Goal: Transaction & Acquisition: Purchase product/service

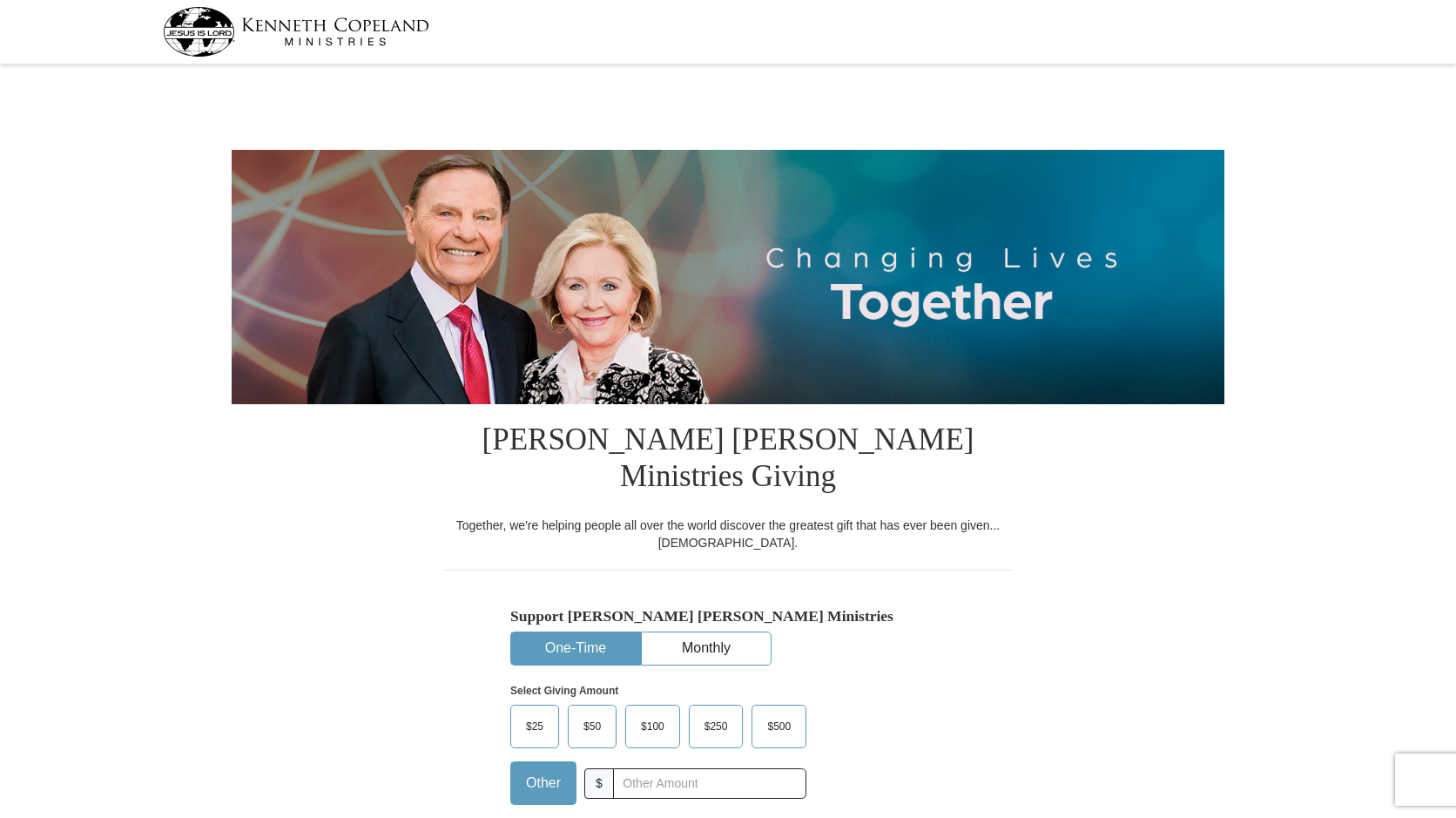
select select "CO"
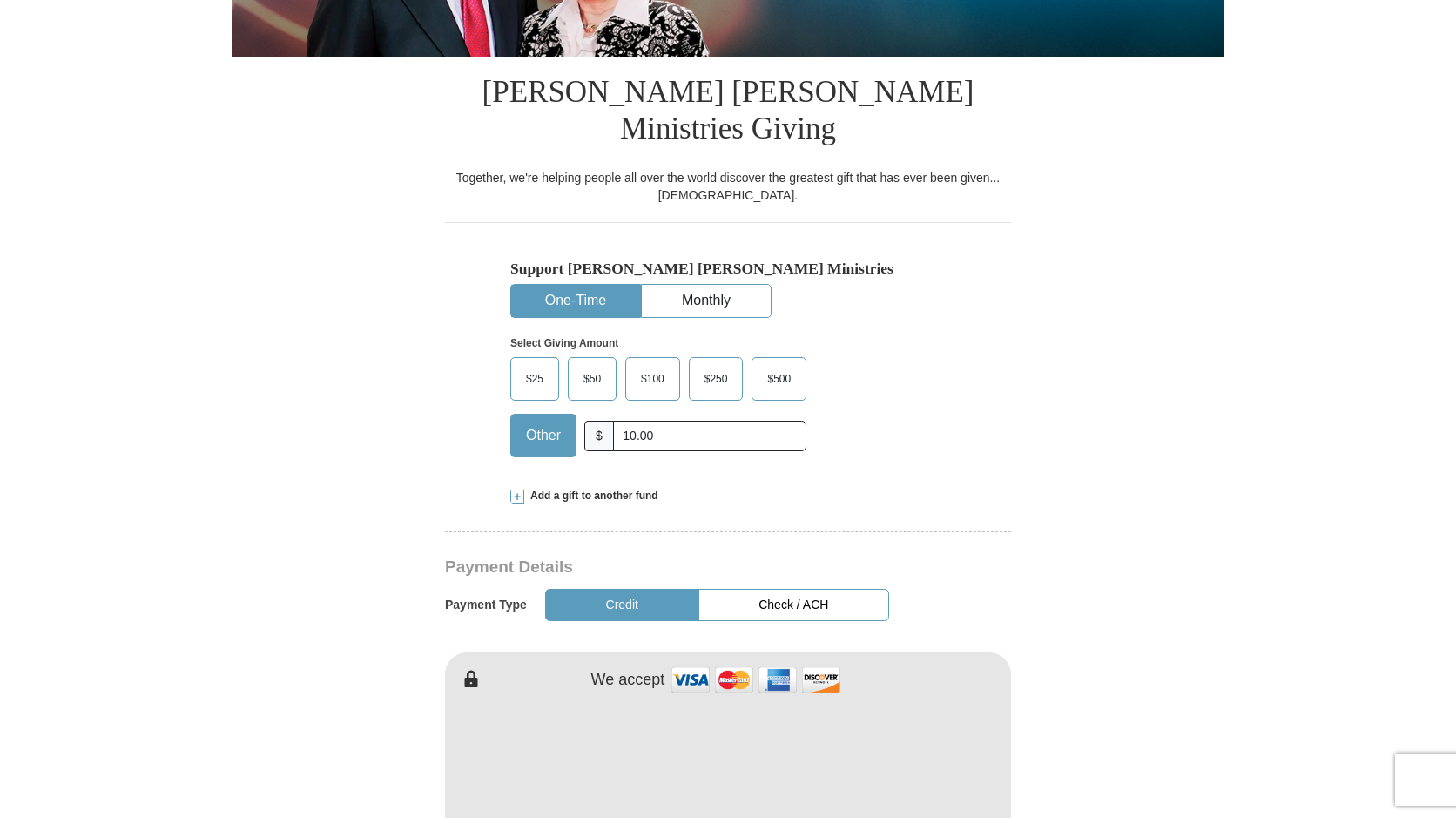
scroll to position [349, 0]
type input "10.00"
click at [518, 488] on span at bounding box center [517, 495] width 14 height 14
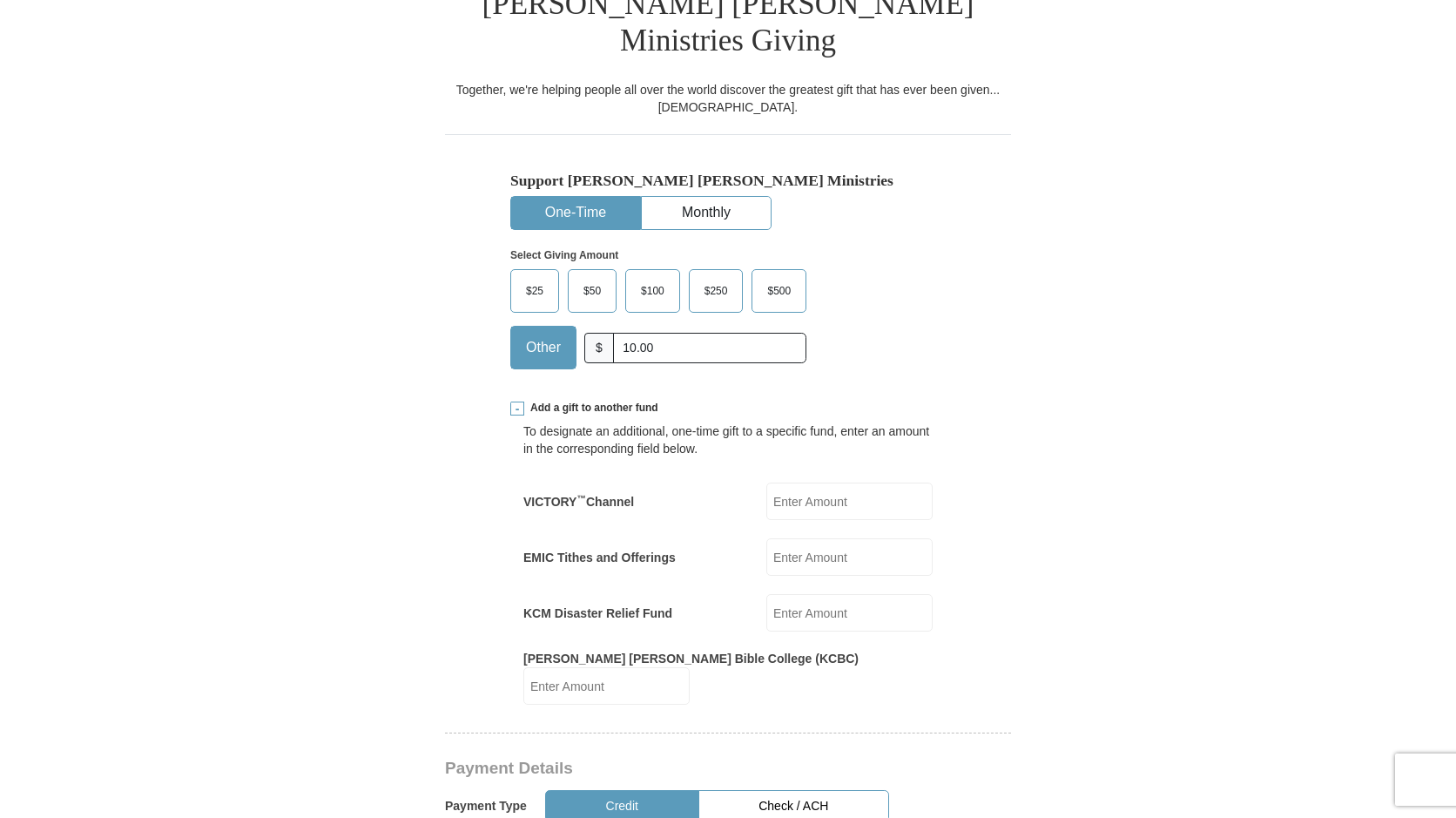
scroll to position [523, 0]
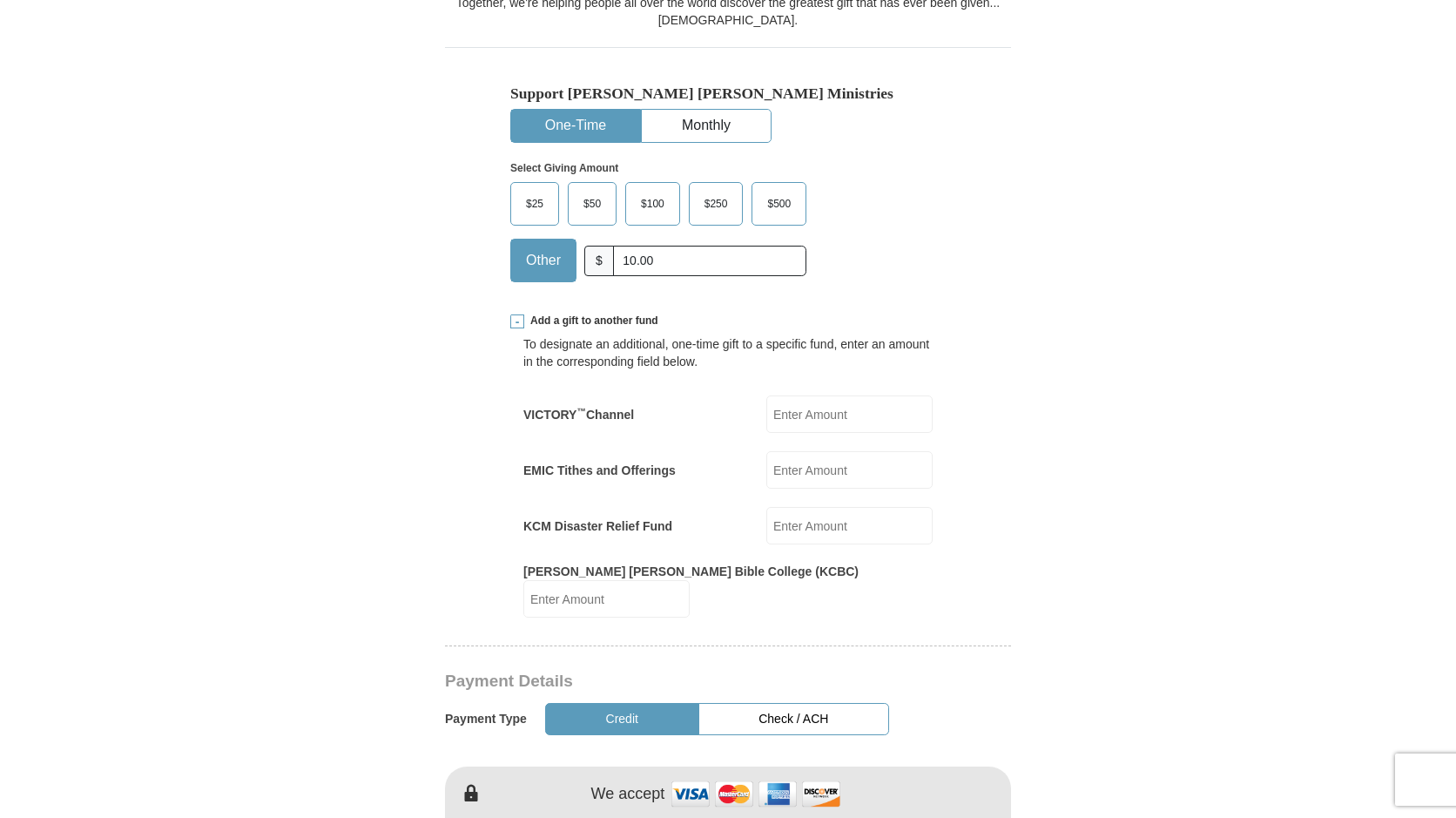
click at [780, 451] on input "EMIC Tithes and Offerings" at bounding box center [849, 469] width 166 height 37
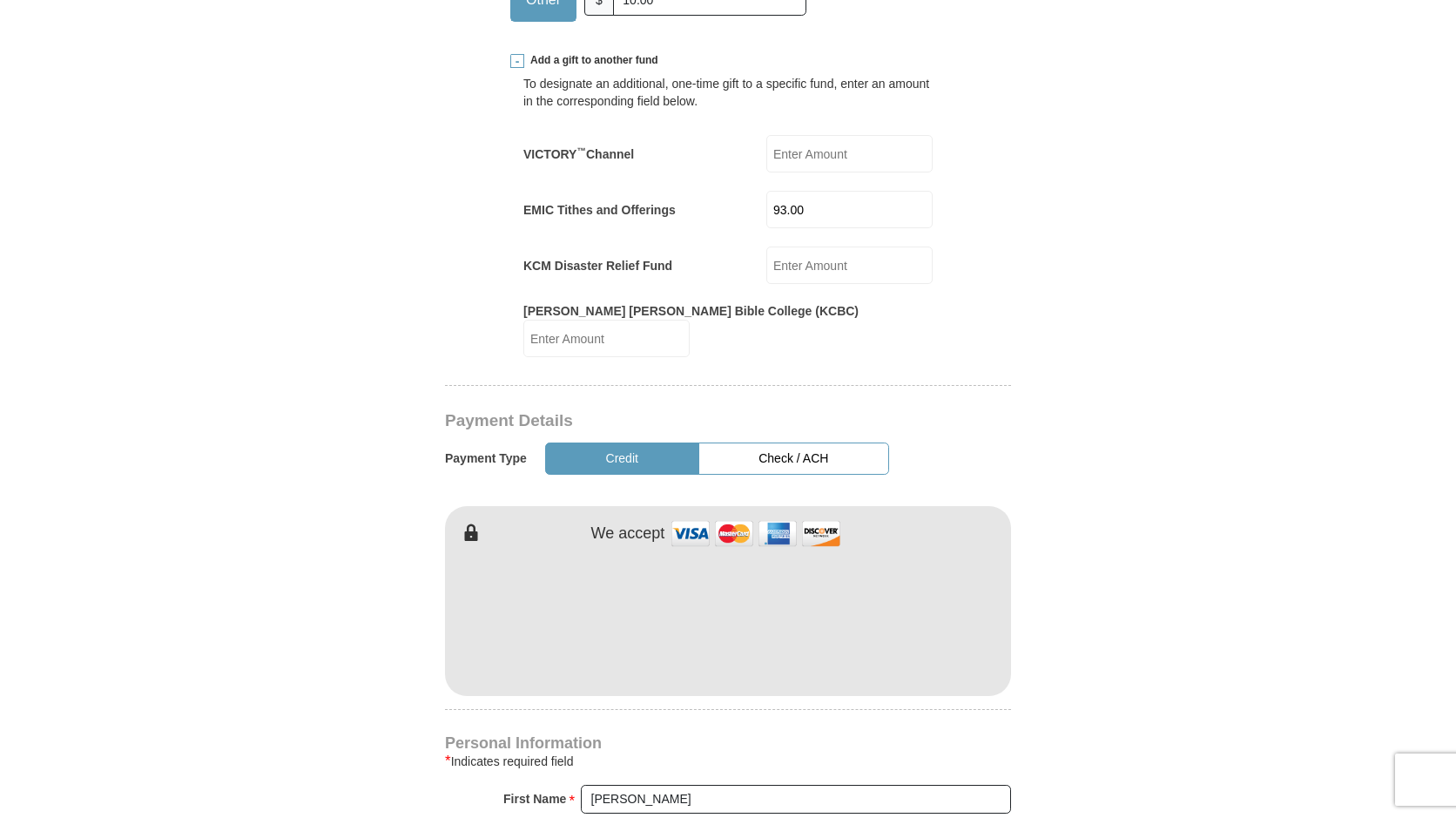
scroll to position [783, 0]
type input "93.00"
click at [767, 441] on button "Check / ACH" at bounding box center [794, 457] width 191 height 32
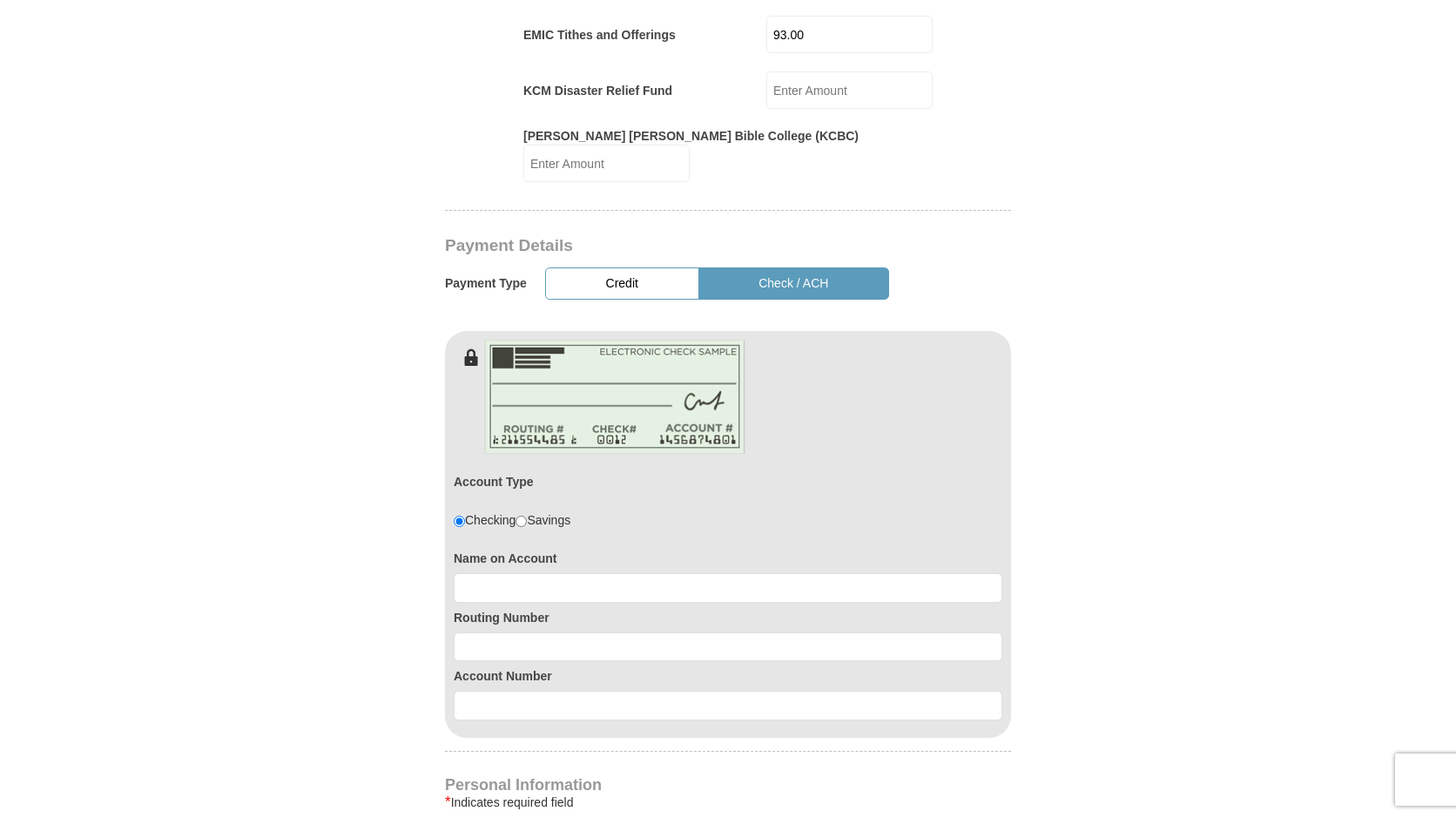
scroll to position [1045, 0]
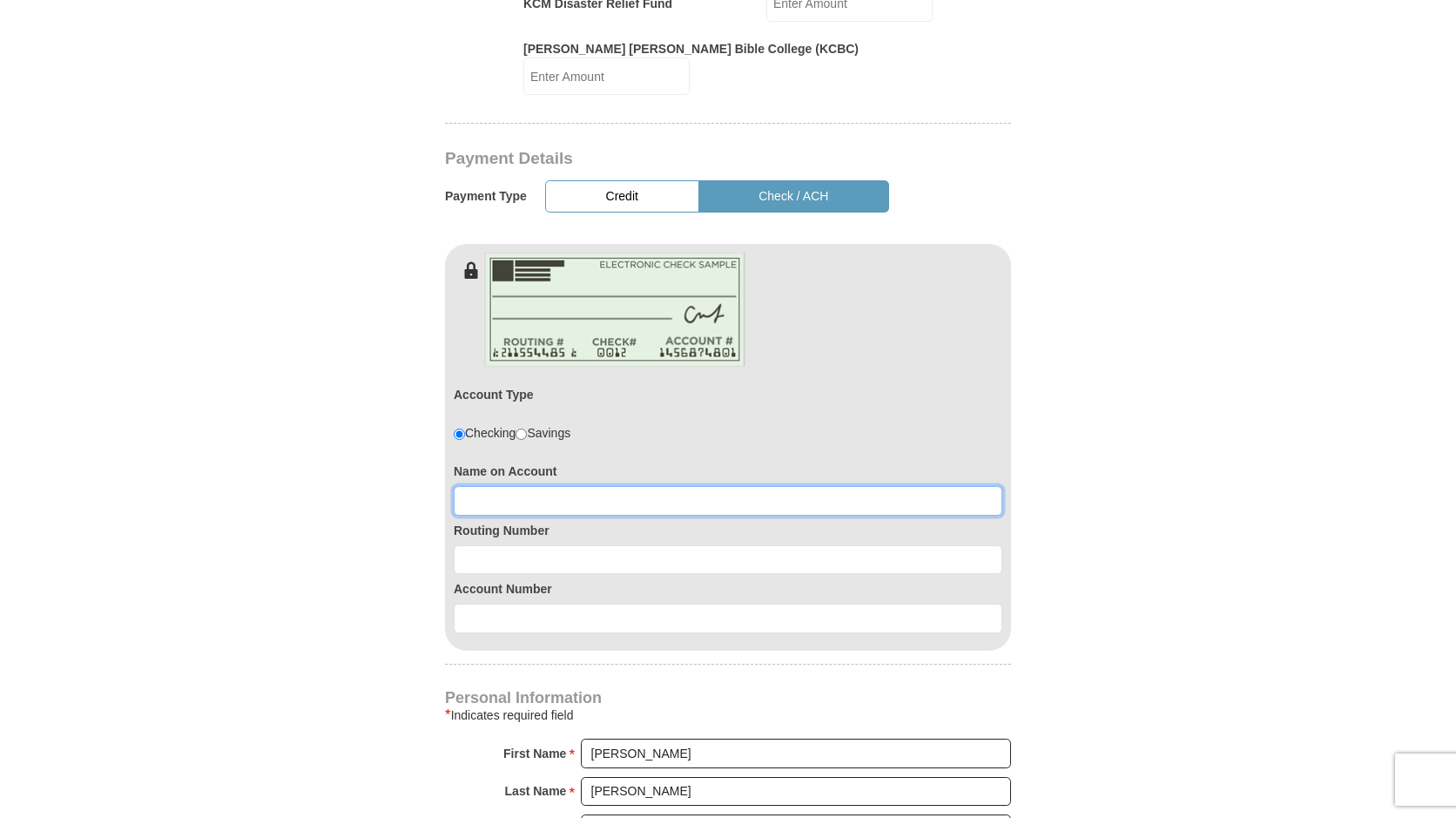
click at [470, 486] on input at bounding box center [727, 501] width 548 height 30
type input "Forrest Bales"
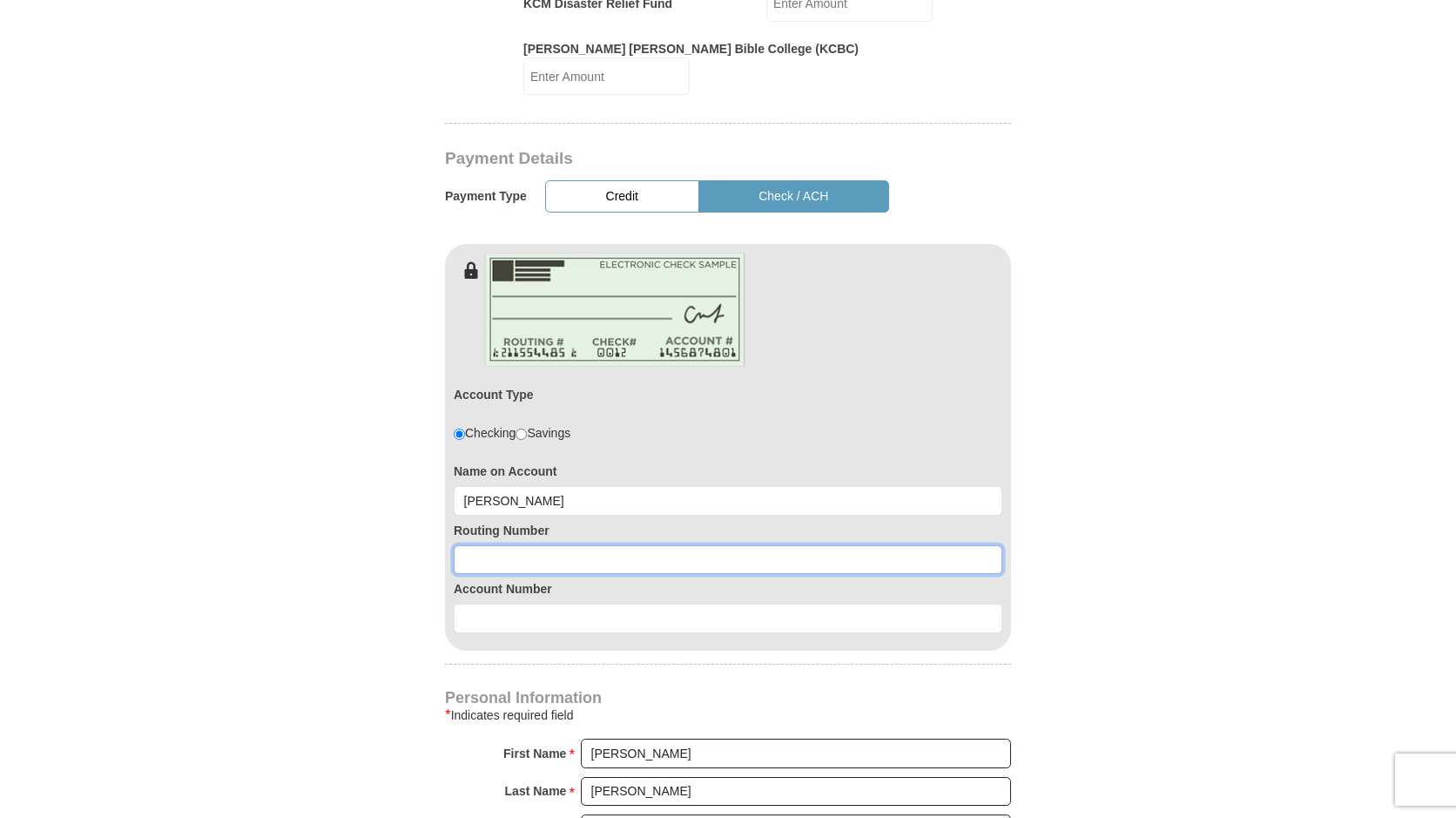
click at [465, 545] on input at bounding box center [727, 560] width 548 height 30
type input "102000076"
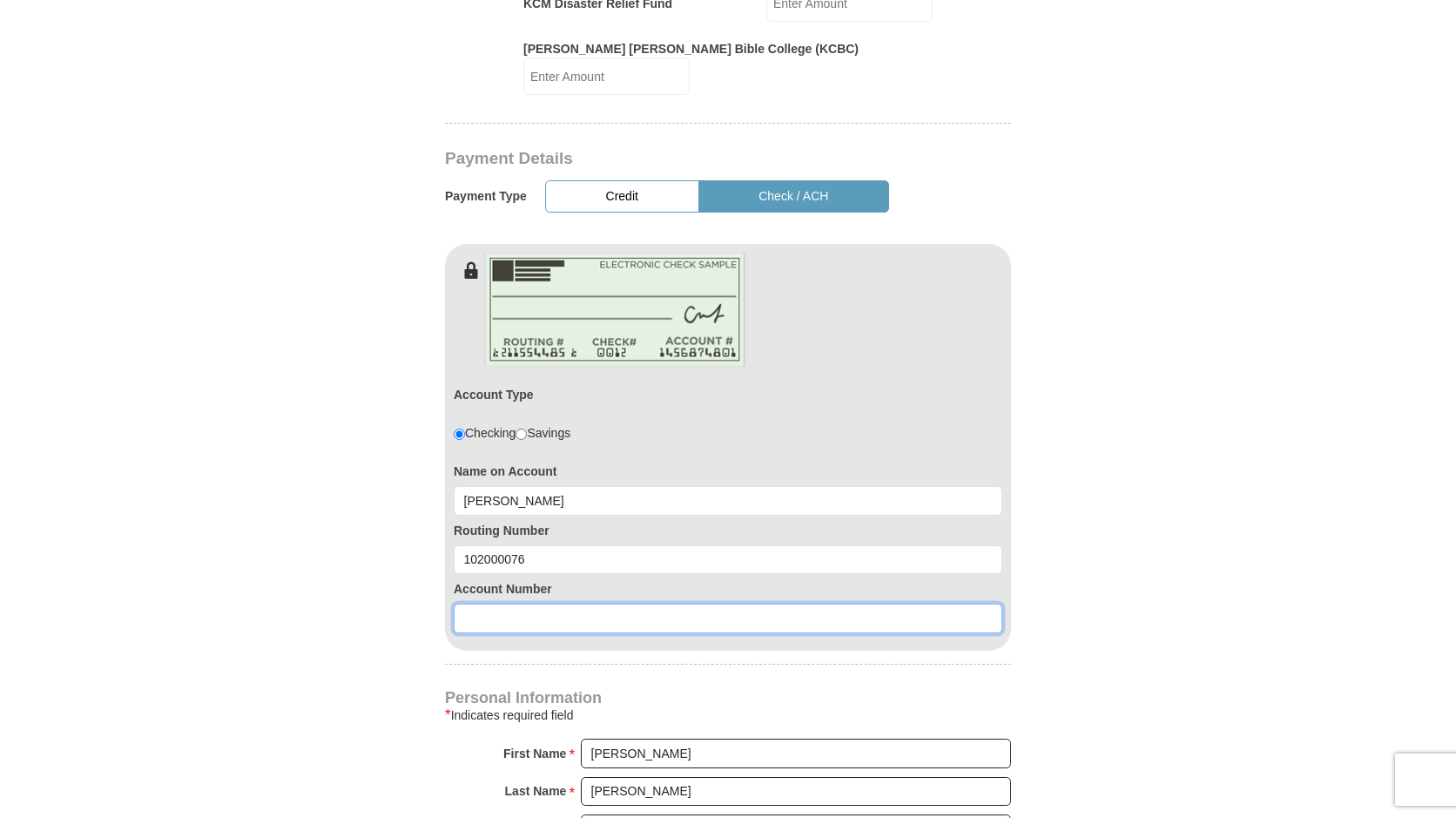
click at [471, 603] on input at bounding box center [727, 618] width 548 height 30
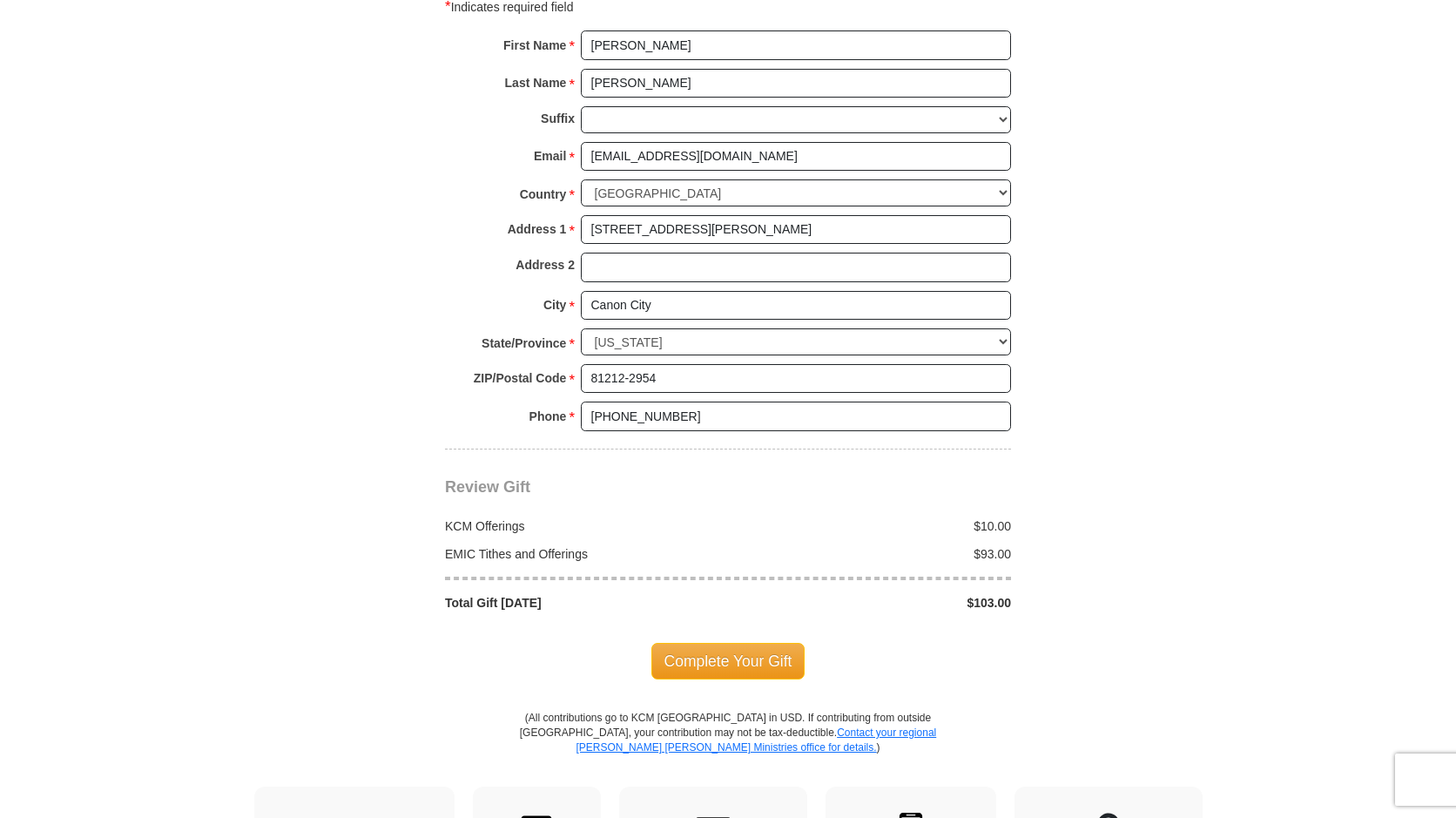
scroll to position [1829, 0]
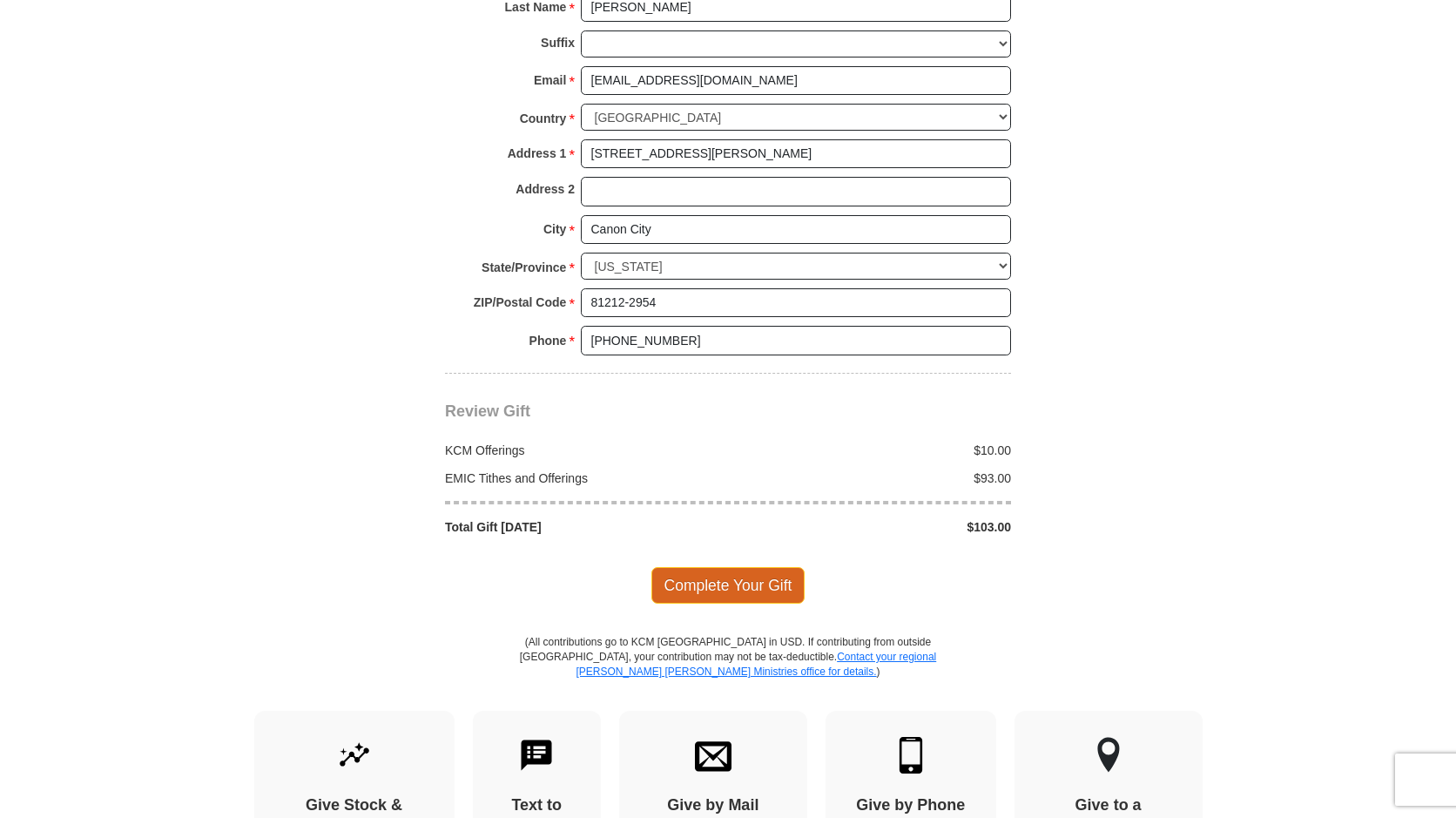
type input "0000389790"
click at [732, 567] on span "Complete Your Gift" at bounding box center [728, 585] width 154 height 37
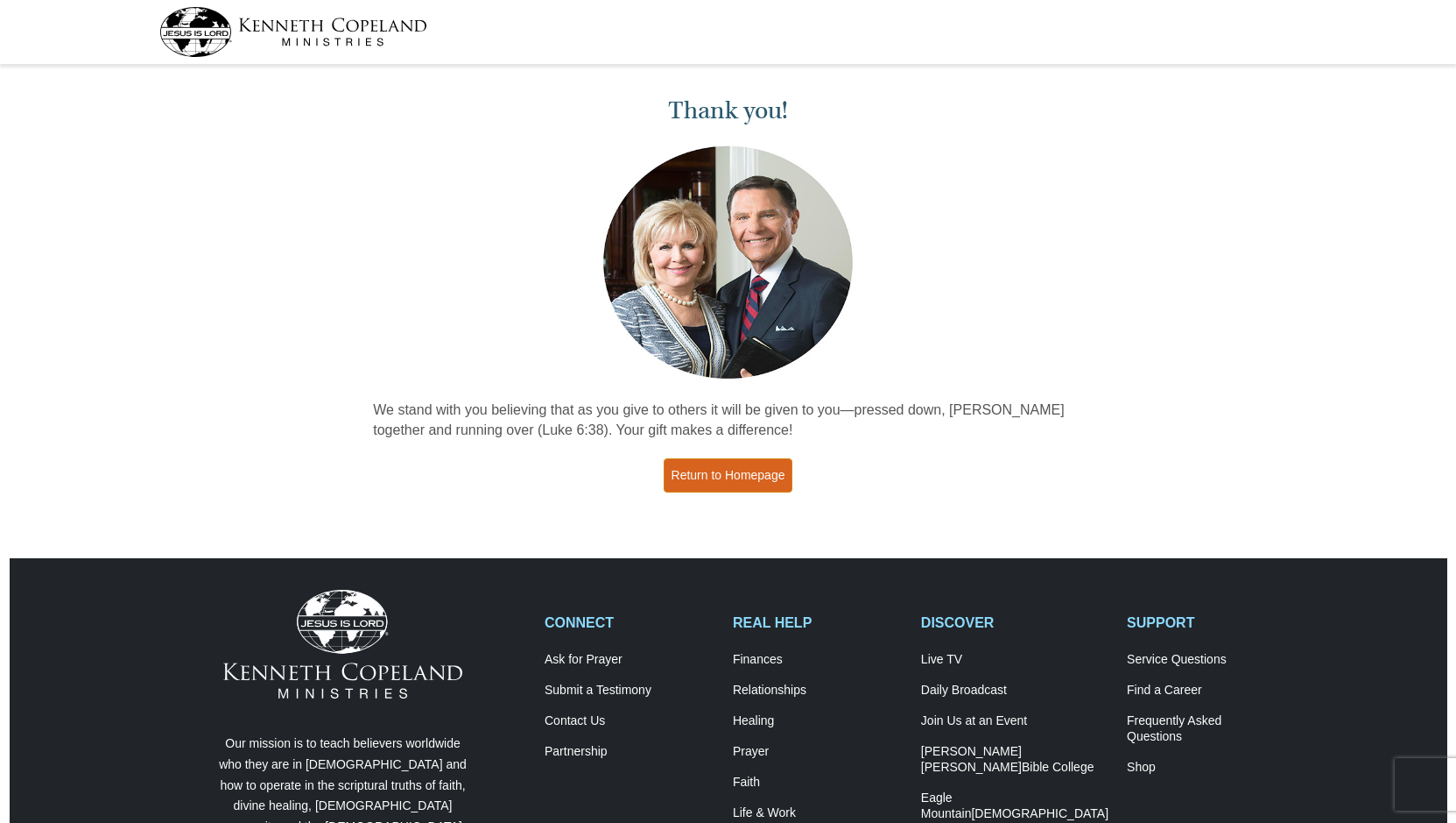
click at [739, 480] on link "Return to Homepage" at bounding box center [728, 475] width 130 height 34
